Goal: Find specific page/section: Find specific page/section

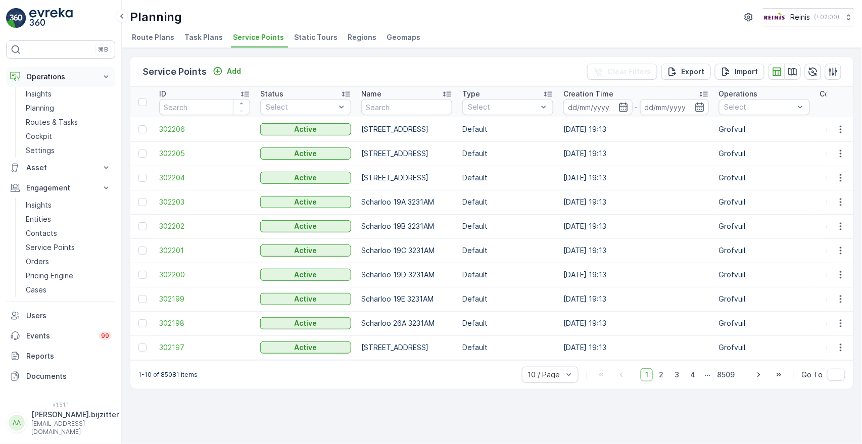
click at [51, 76] on p "Operations" at bounding box center [60, 77] width 69 height 10
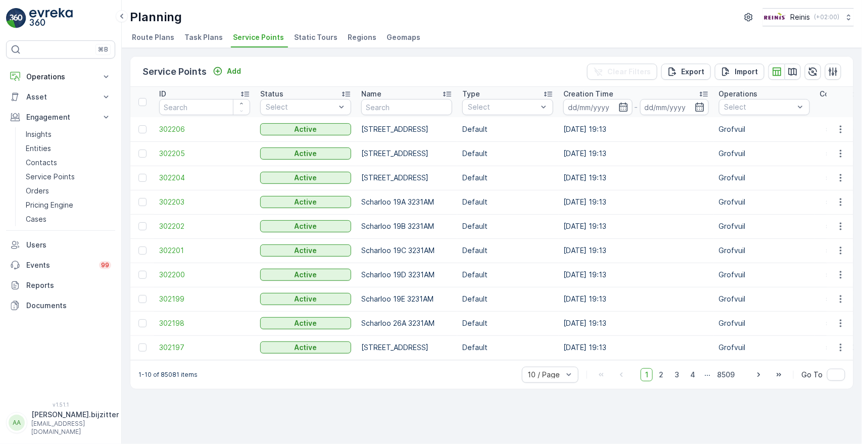
click at [312, 66] on div "Service Points Add Clear Filters Export Import" at bounding box center [491, 72] width 723 height 30
click at [42, 186] on p "Orders" at bounding box center [37, 191] width 23 height 10
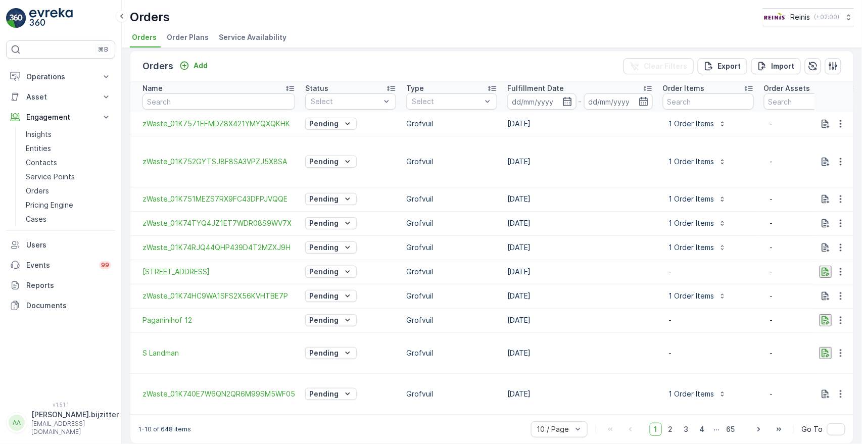
scroll to position [7, 0]
click at [829, 66] on icon "button" at bounding box center [833, 64] width 9 height 9
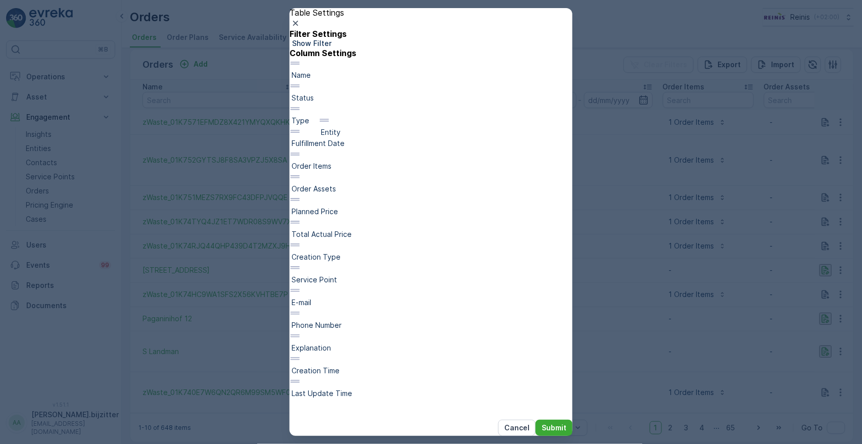
scroll to position [0, 0]
drag, startPoint x: 324, startPoint y: 206, endPoint x: 336, endPoint y: 202, distance: 12.6
click at [336, 202] on div "Name Status Type Fulfillment Date Order Items Order Assets Planned Price Total …" at bounding box center [430, 239] width 283 height 363
drag, startPoint x: 360, startPoint y: 182, endPoint x: 363, endPoint y: 221, distance: 39.0
click at [363, 221] on div "Name Entity Status Type Fulfillment Date Order Items Order Assets Planned Price…" at bounding box center [430, 239] width 283 height 363
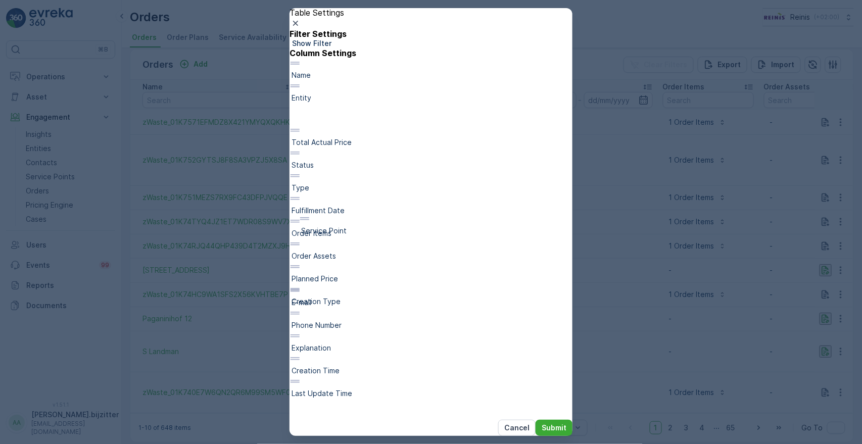
click at [357, 226] on div "Name Entity Total Actual Price Status Type Fulfillment Date Order Items Order A…" at bounding box center [430, 239] width 283 height 363
drag, startPoint x: 358, startPoint y: 209, endPoint x: 361, endPoint y: 267, distance: 58.2
click at [361, 267] on div "Name Entity Service Point Total Actual Price Status Type Fulfillment Date Order…" at bounding box center [430, 239] width 283 height 363
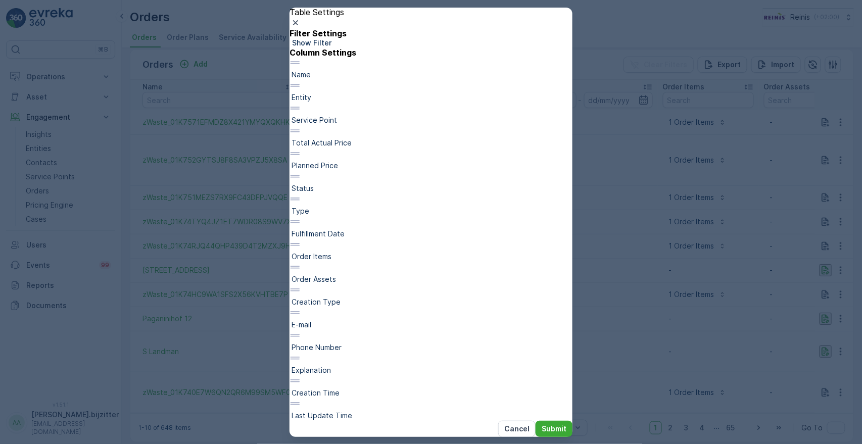
scroll to position [168, 0]
click at [550, 424] on p "Submit" at bounding box center [554, 429] width 25 height 10
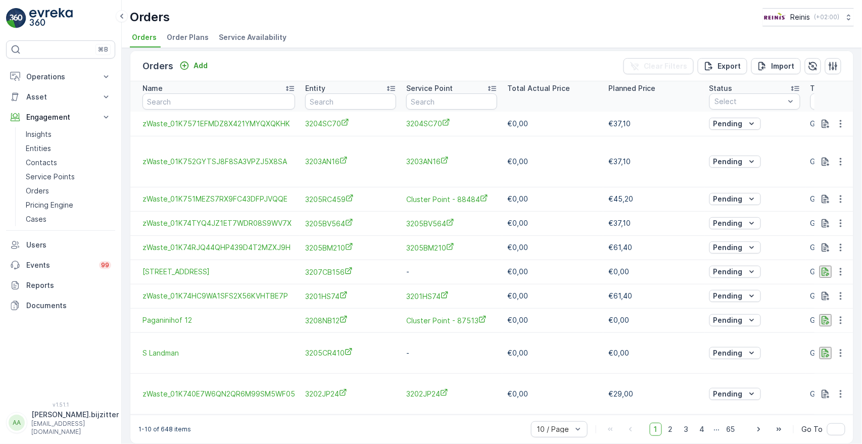
scroll to position [7, 0]
click at [585, 423] on div "10 / Page" at bounding box center [559, 428] width 57 height 16
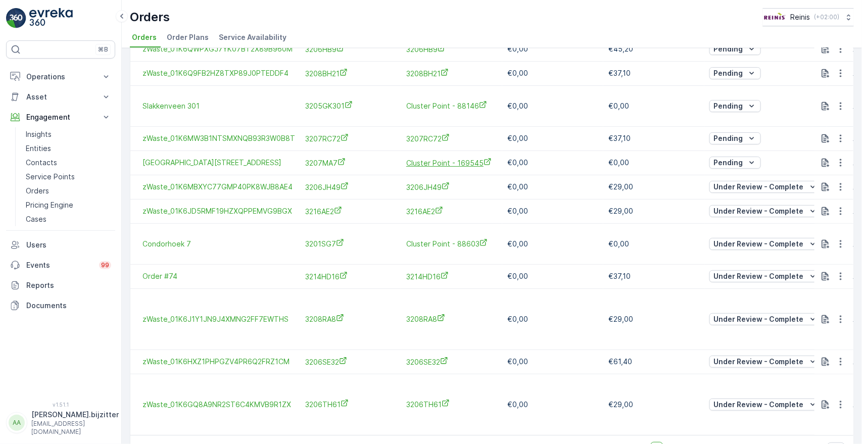
scroll to position [1338, 0]
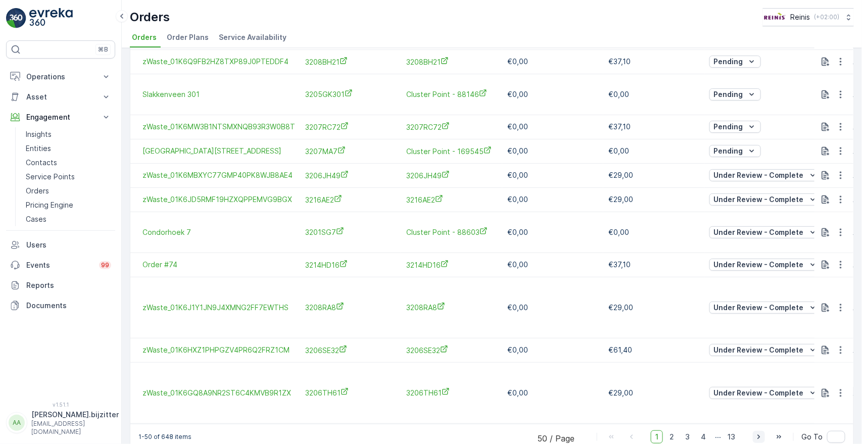
click at [759, 432] on icon "button" at bounding box center [759, 437] width 10 height 10
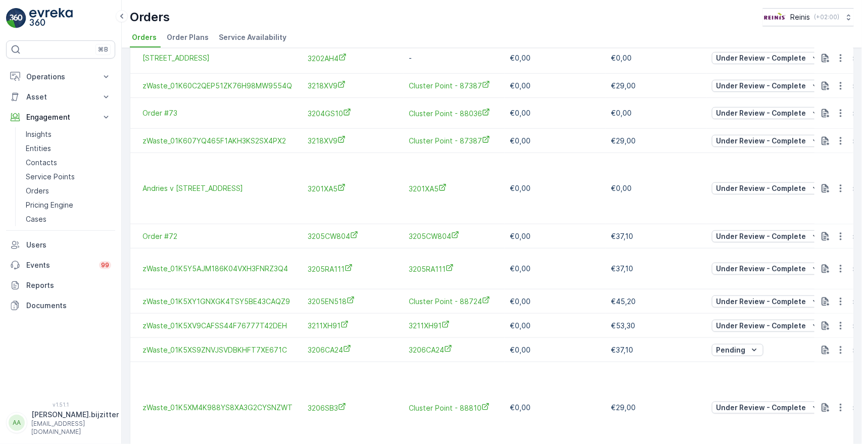
scroll to position [1539, 0]
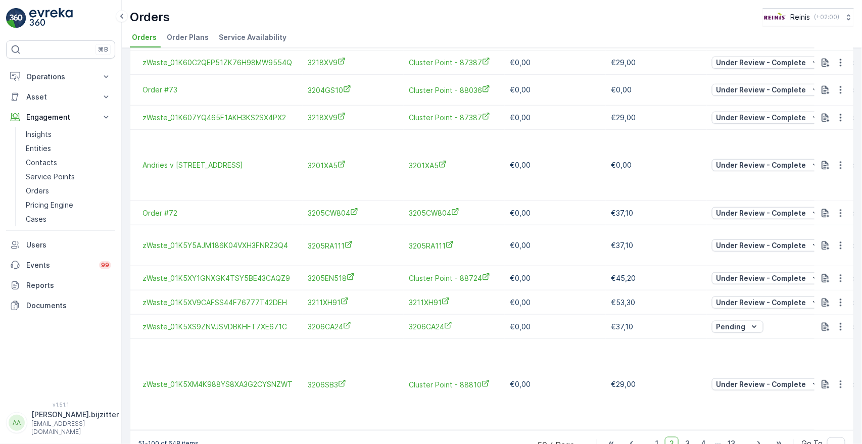
drag, startPoint x: 687, startPoint y: 423, endPoint x: 326, endPoint y: 196, distance: 426.8
click at [687, 437] on span "3" at bounding box center [688, 443] width 14 height 13
